Goal: Task Accomplishment & Management: Complete application form

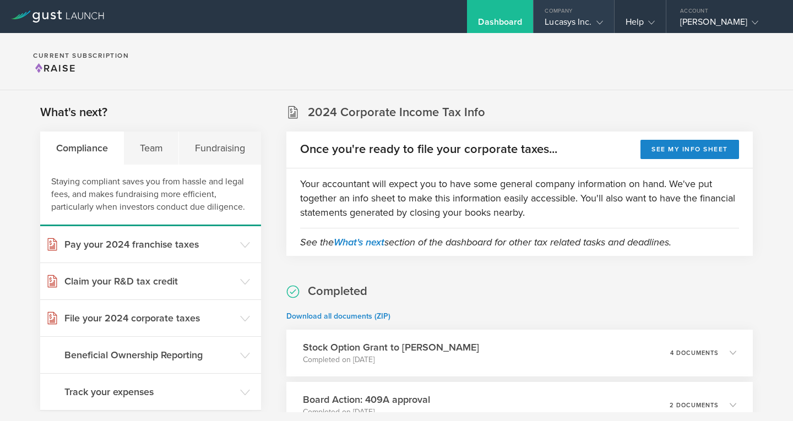
click at [605, 19] on div "Lucasys Inc." at bounding box center [573, 25] width 80 height 17
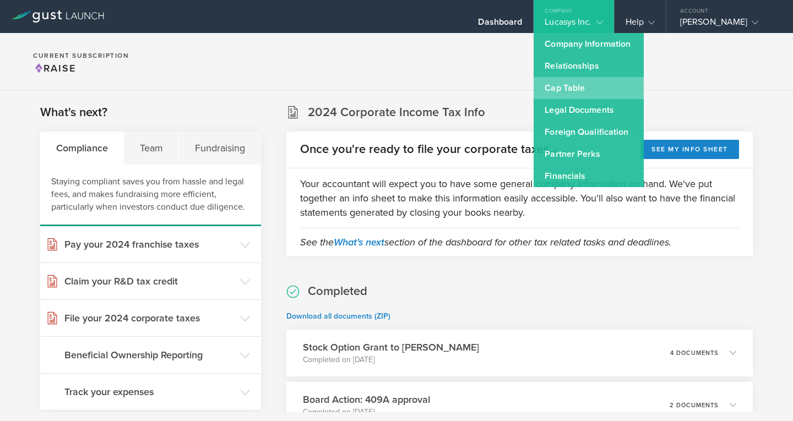
click at [573, 85] on link "Cap Table" at bounding box center [588, 88] width 110 height 22
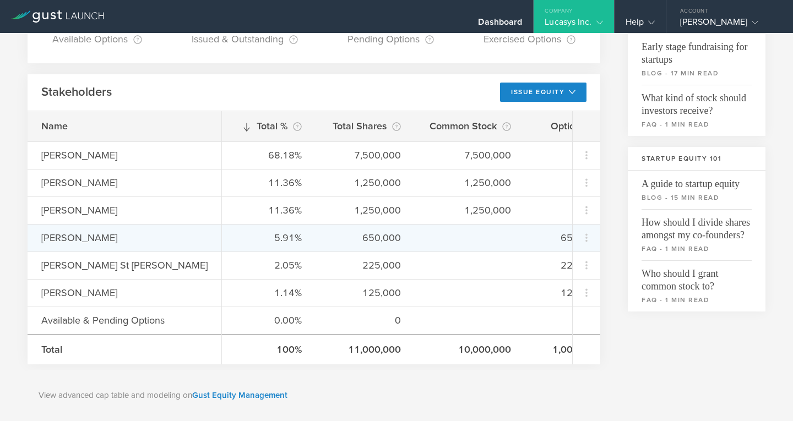
scroll to position [253, 0]
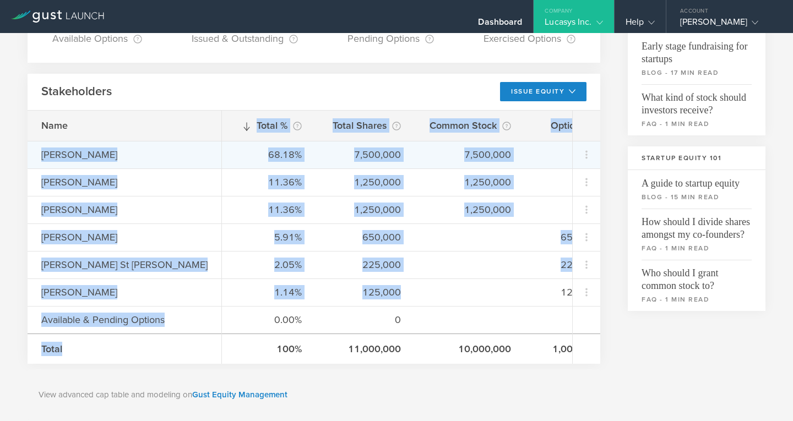
drag, startPoint x: 359, startPoint y: 290, endPoint x: 30, endPoint y: 155, distance: 356.4
click at [30, 155] on div "Name Vadim Lantukh Daniel Chang Stephen Strang Bryan Murphy Gabriel St James Ja…" at bounding box center [314, 237] width 572 height 253
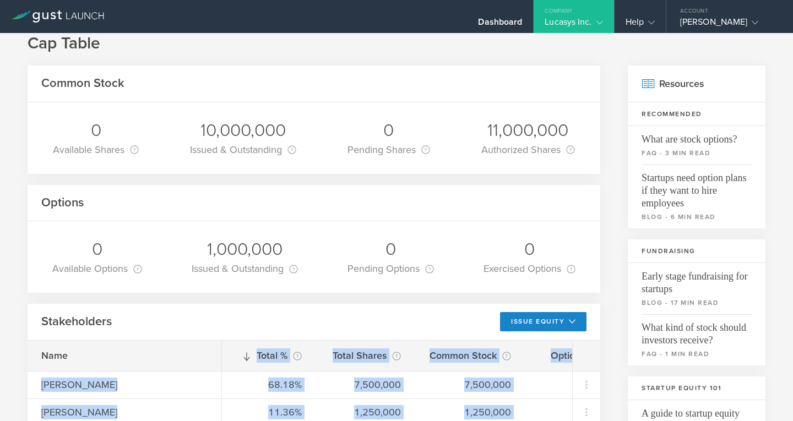
scroll to position [0, 0]
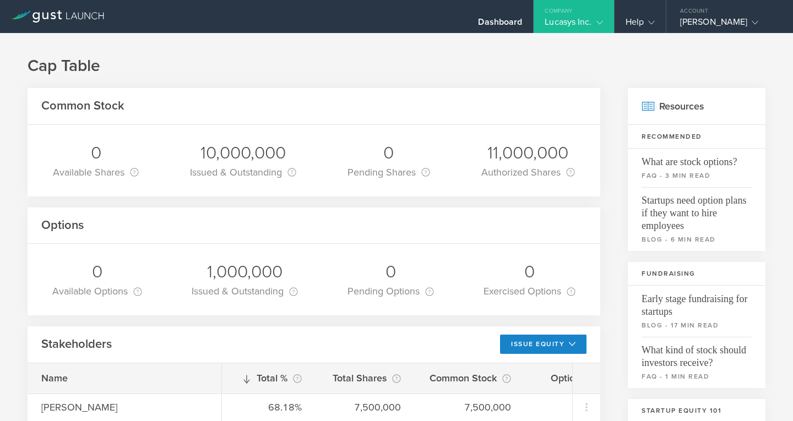
click at [601, 21] on icon at bounding box center [599, 22] width 7 height 7
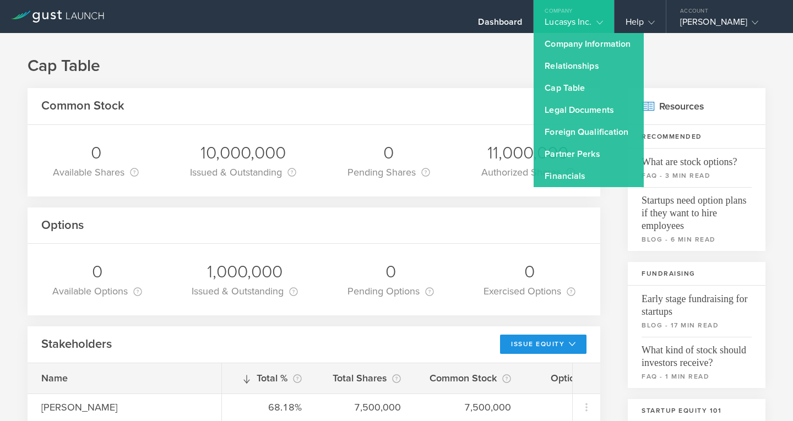
click at [571, 344] on button "Issue Equity" at bounding box center [543, 344] width 86 height 19
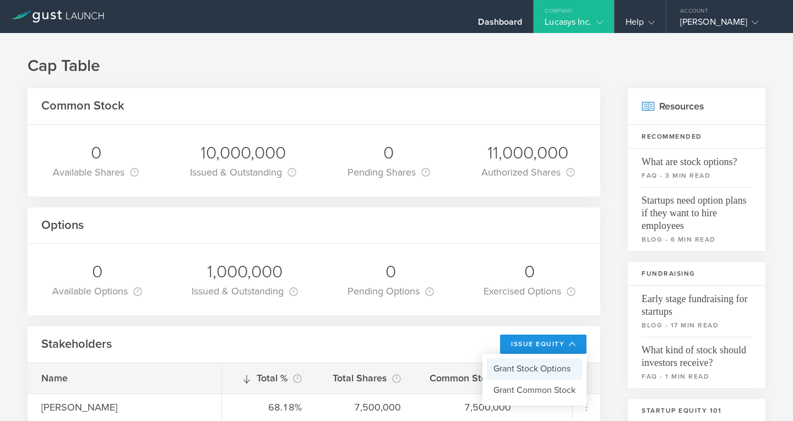
click at [552, 368] on li "Grant Stock Options" at bounding box center [534, 368] width 95 height 21
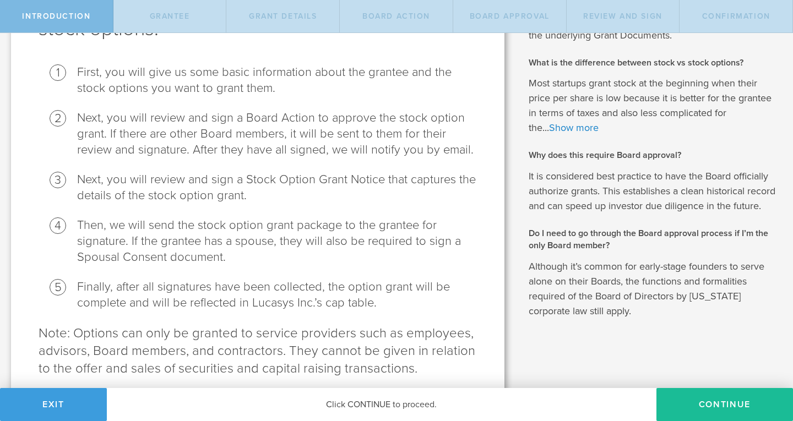
scroll to position [151, 0]
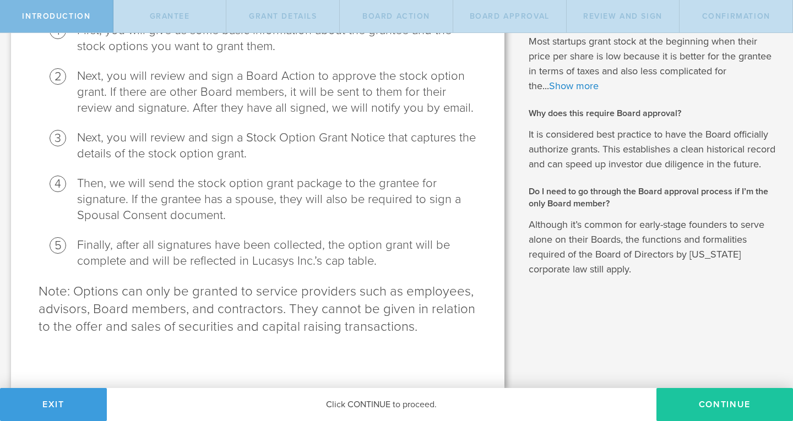
click at [705, 414] on button "Continue" at bounding box center [724, 404] width 136 height 33
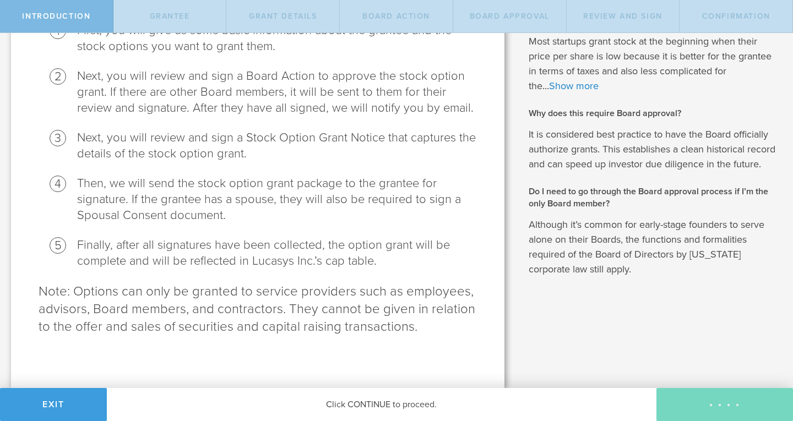
scroll to position [0, 0]
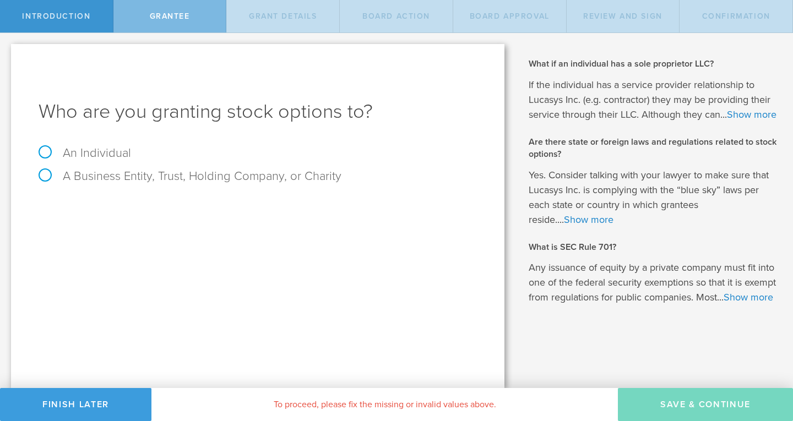
click at [118, 148] on label "An Individual" at bounding box center [85, 153] width 92 height 14
click at [7, 51] on input "An Individual" at bounding box center [3, 42] width 7 height 18
radio input "true"
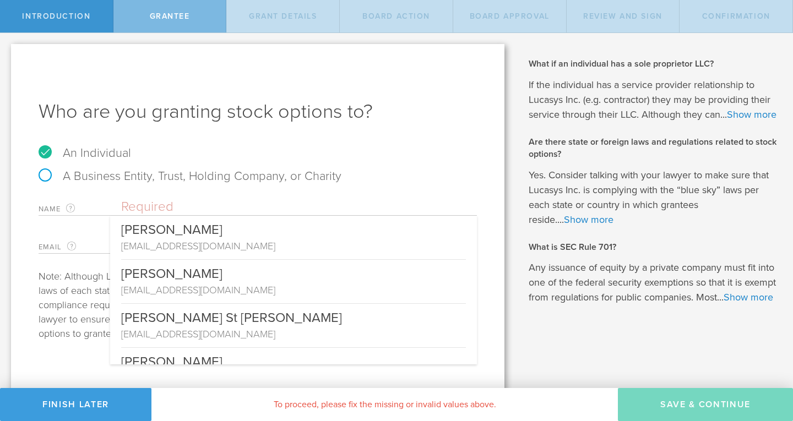
click at [165, 211] on input "text" at bounding box center [299, 207] width 356 height 17
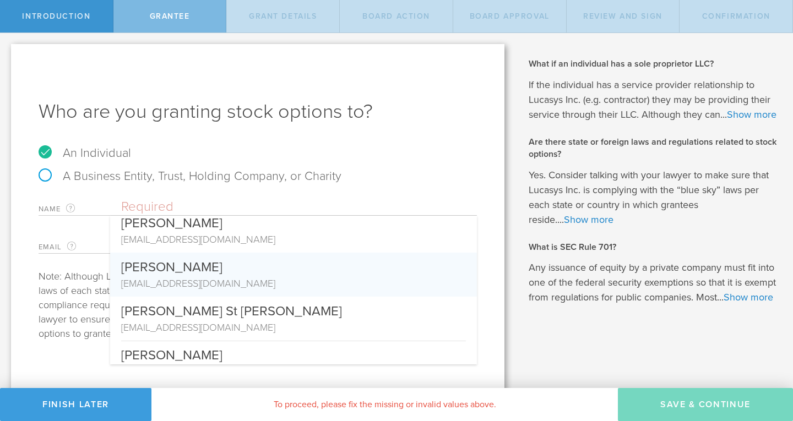
scroll to position [7, 0]
click at [198, 266] on div "[PERSON_NAME]" at bounding box center [293, 264] width 345 height 24
type input "[PERSON_NAME]"
type input "dchang@lucasys.com"
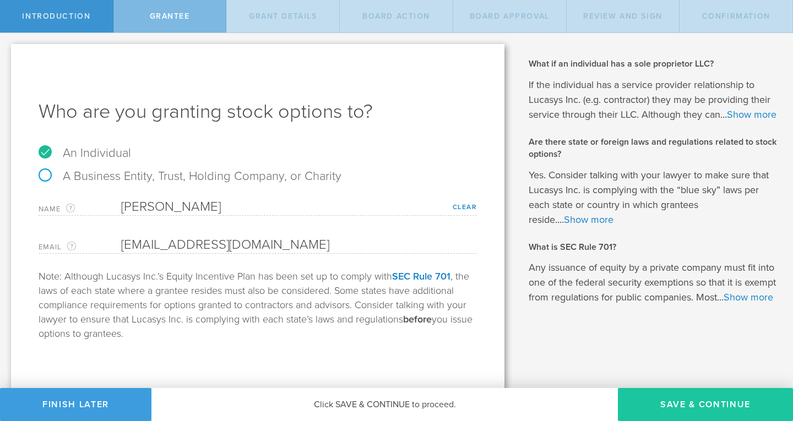
click at [711, 402] on button "Save & Continue" at bounding box center [705, 404] width 175 height 33
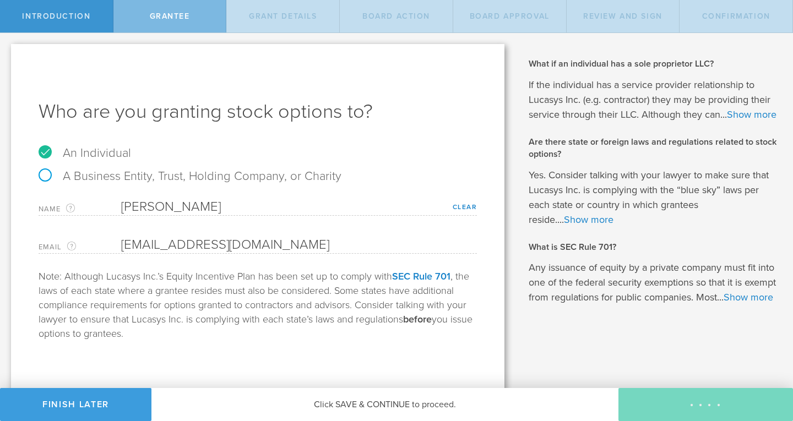
type input "48"
type input "12"
select select "none"
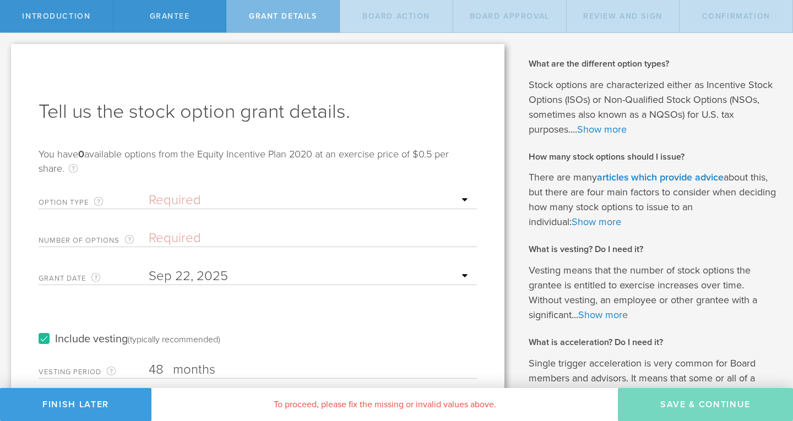
click at [343, 202] on select "Required ISO - Incentive stock option (for employees only) NSO - Non-qualified …" at bounding box center [310, 200] width 323 height 17
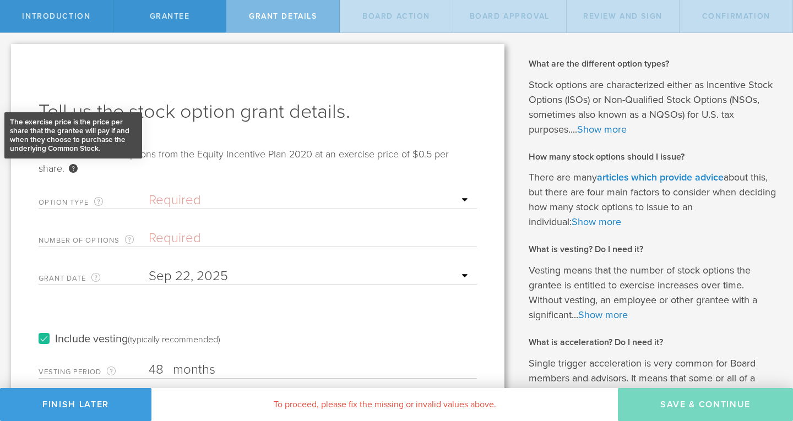
click at [72, 166] on div "The exercise price is the price per share that the grantee will pay if and when…" at bounding box center [73, 168] width 9 height 9
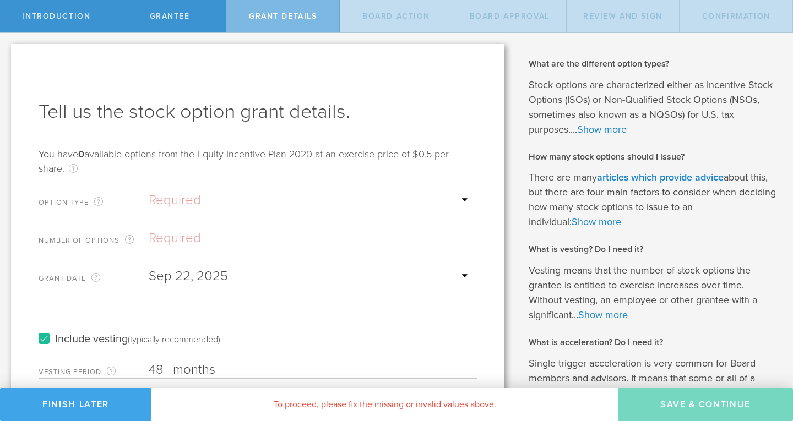
click at [84, 401] on button "Finish Later" at bounding box center [75, 404] width 151 height 33
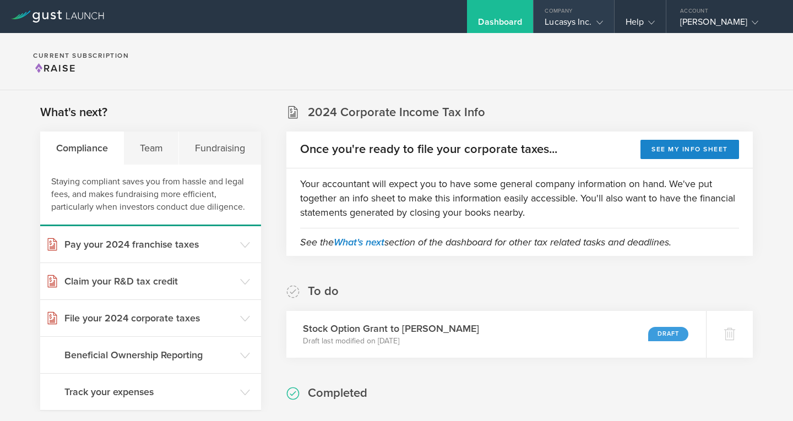
click at [598, 24] on icon at bounding box center [599, 22] width 7 height 7
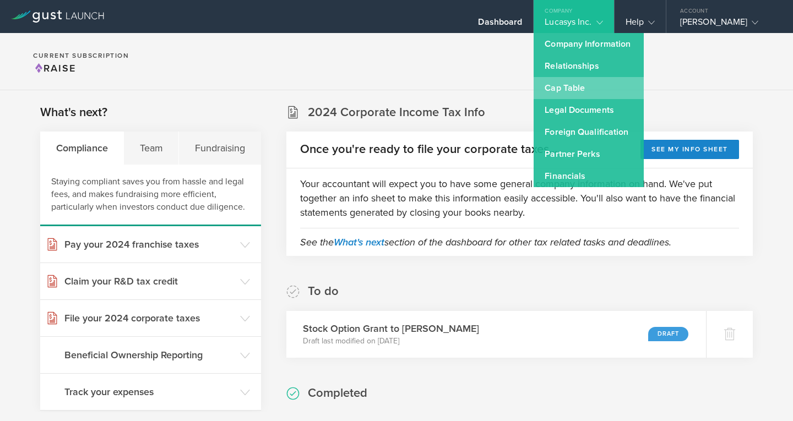
click at [575, 90] on link "Cap Table" at bounding box center [588, 88] width 110 height 22
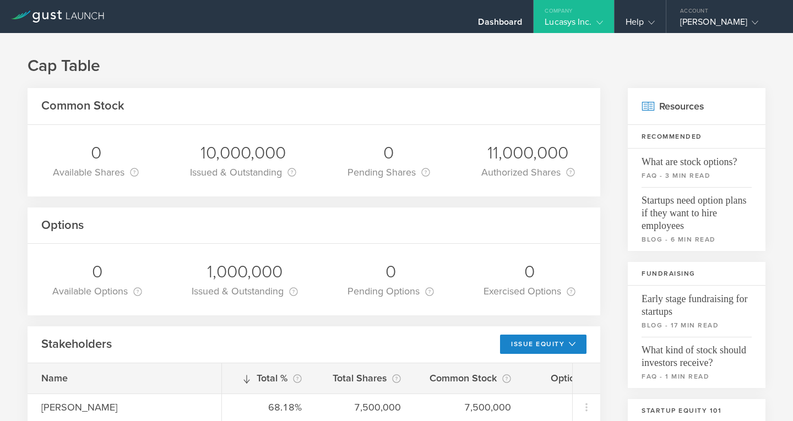
click at [499, 64] on h1 "Cap Table" at bounding box center [396, 66] width 737 height 22
click at [589, 14] on div "Company" at bounding box center [573, 8] width 80 height 17
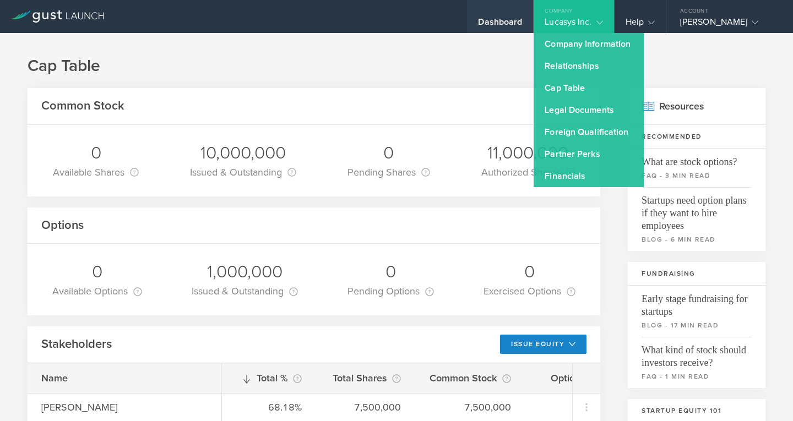
click at [509, 20] on div "Dashboard" at bounding box center [500, 25] width 44 height 17
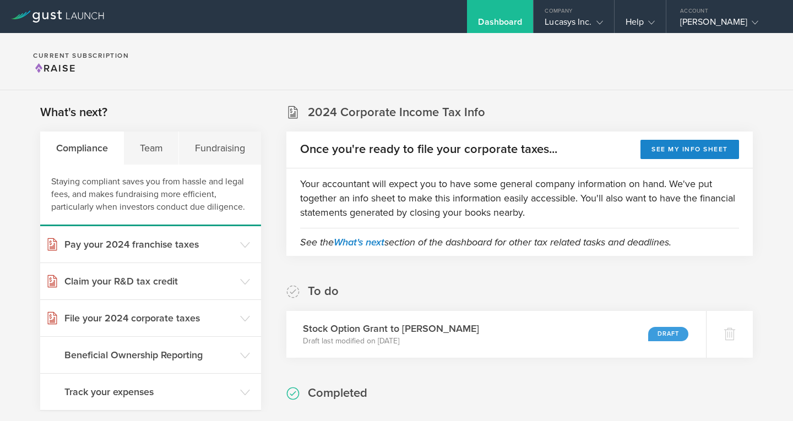
click at [495, 304] on div "To do Stock Option Grant to [PERSON_NAME] Draft last modified on [DATE] Draft" at bounding box center [519, 320] width 466 height 74
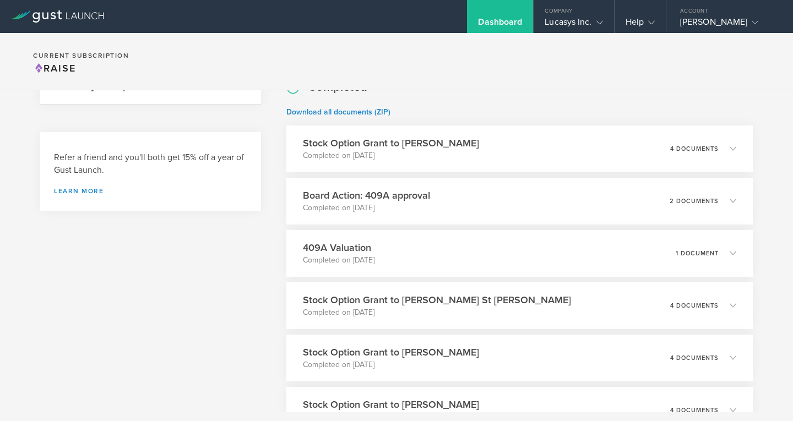
scroll to position [308, 0]
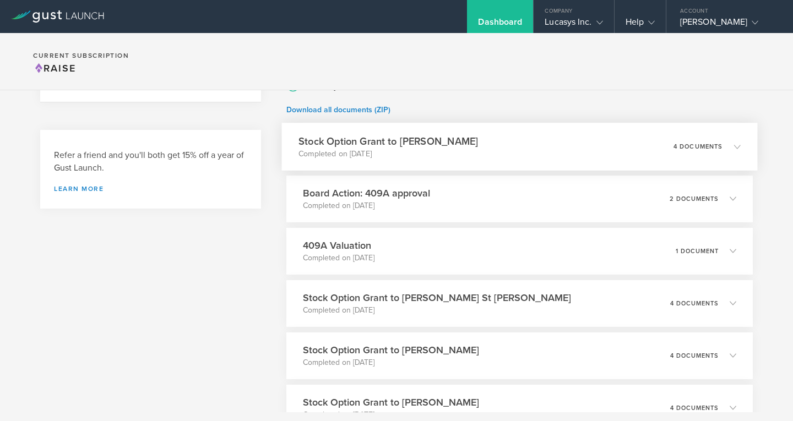
click at [425, 141] on h3 "Stock Option Grant to [PERSON_NAME]" at bounding box center [387, 141] width 179 height 15
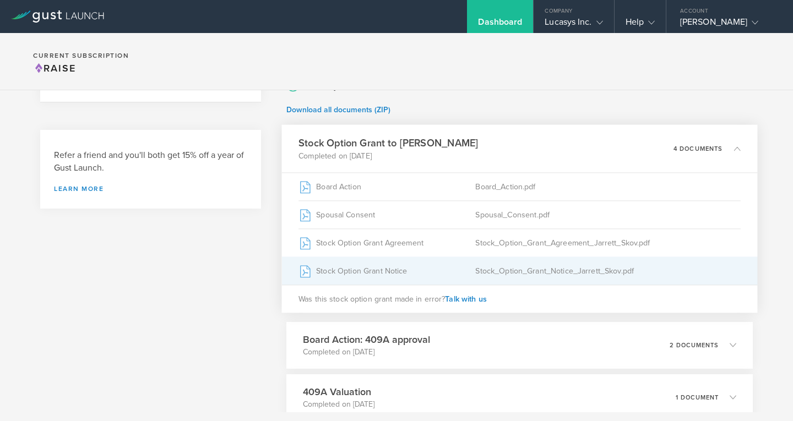
click at [371, 267] on div "Stock Option Grant Notice" at bounding box center [386, 271] width 177 height 28
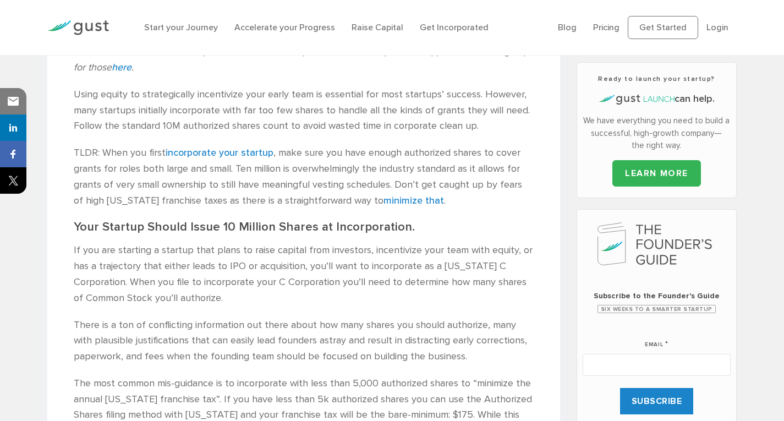
scroll to position [319, 0]
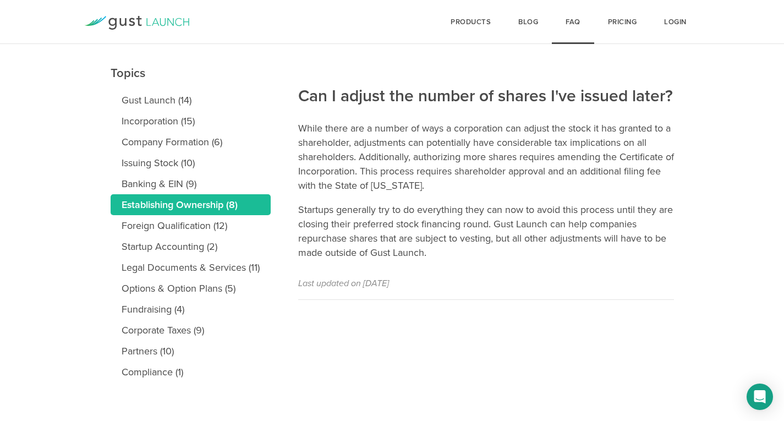
scroll to position [111, 0]
